Goal: Find specific page/section: Find specific page/section

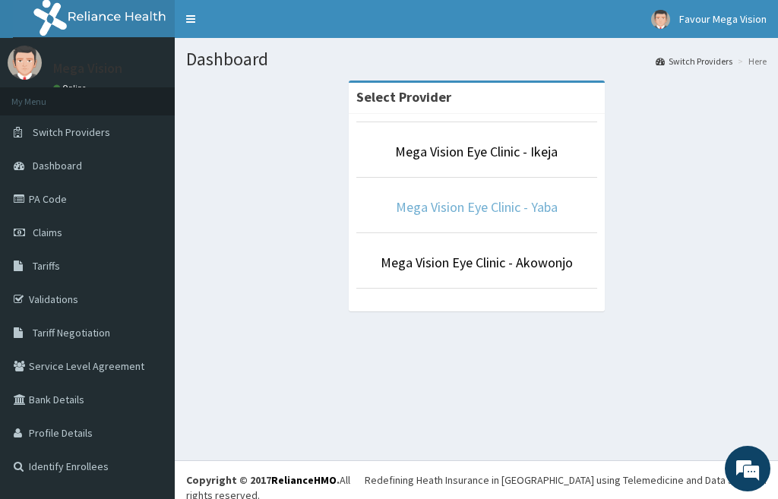
click at [400, 201] on link "Mega Vision Eye Clinic - Yaba" at bounding box center [477, 206] width 162 height 17
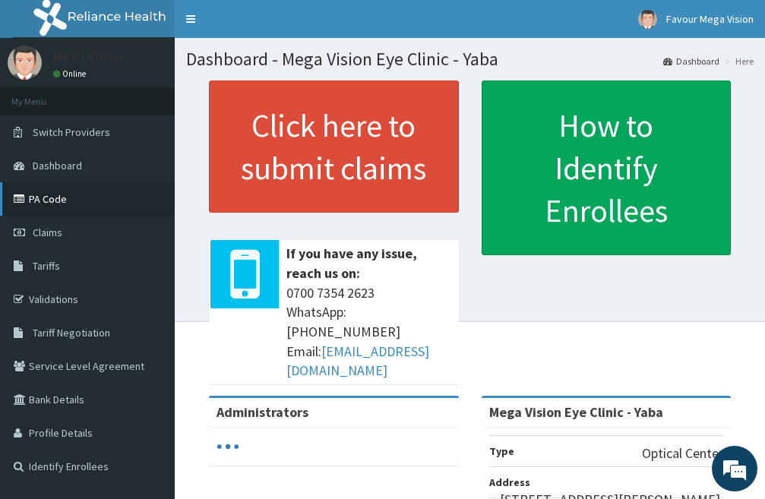
click at [29, 196] on link "PA Code" at bounding box center [87, 198] width 175 height 33
